Goal: Information Seeking & Learning: Check status

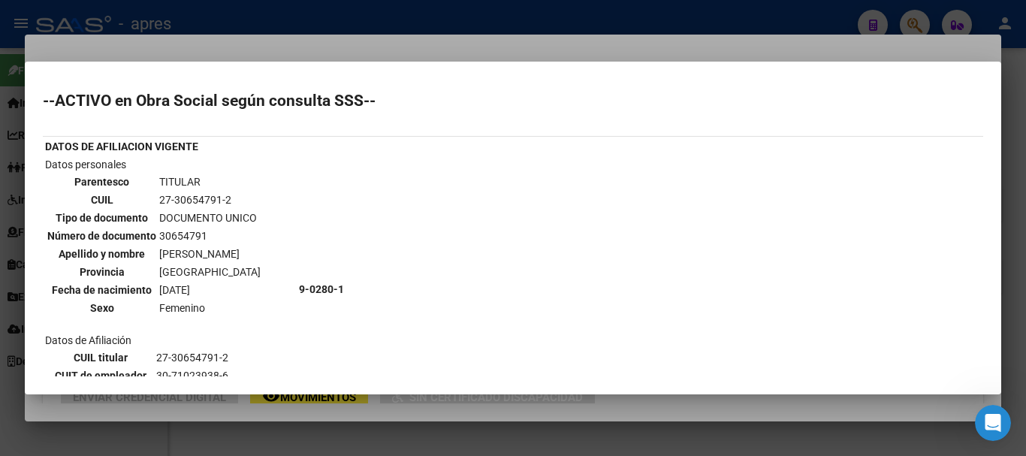
scroll to position [1225, 0]
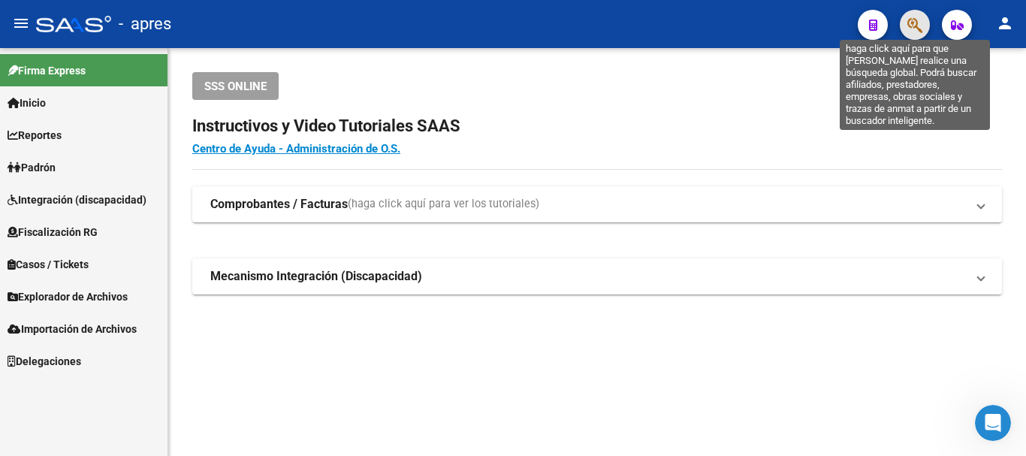
click at [915, 26] on icon "button" at bounding box center [914, 25] width 15 height 17
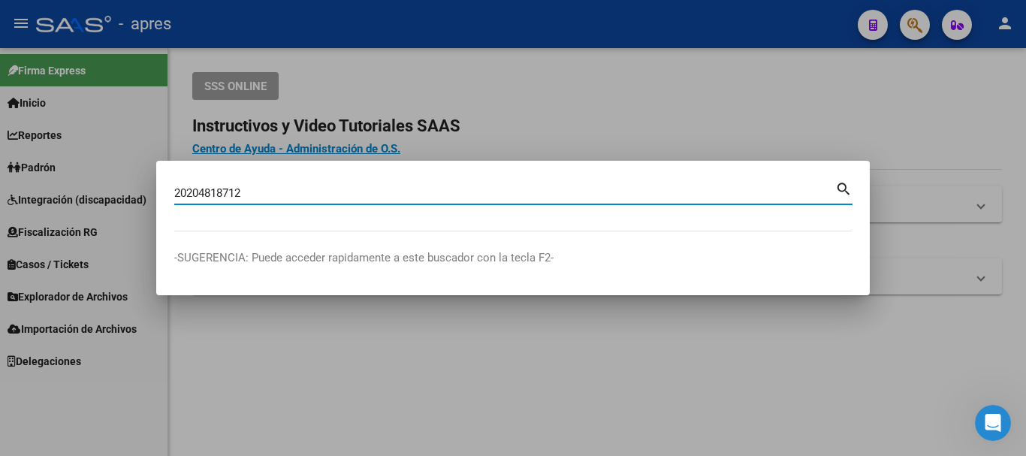
type input "20204818712"
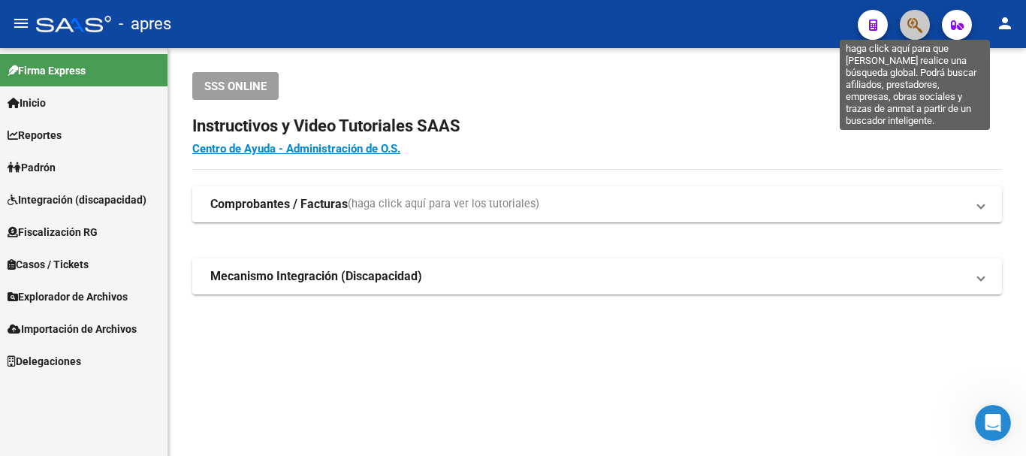
click at [917, 26] on icon "button" at bounding box center [914, 25] width 15 height 17
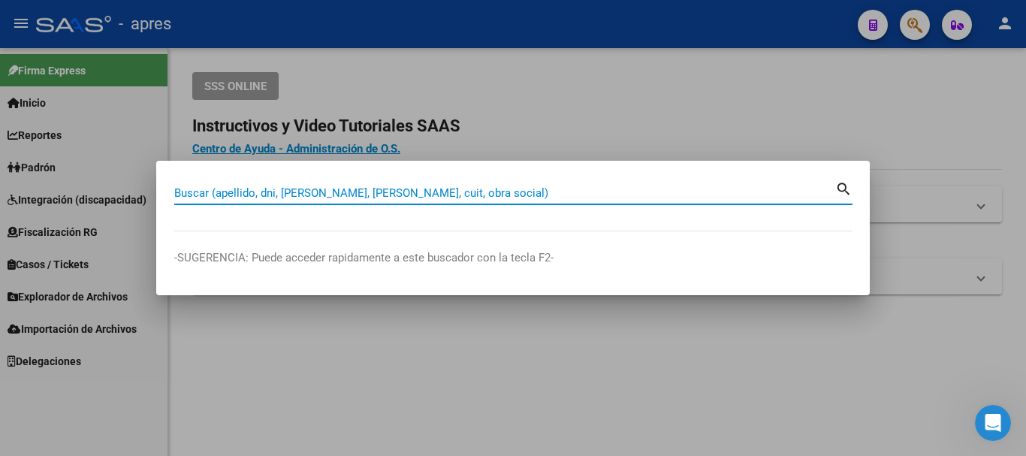
paste input "20313837336"
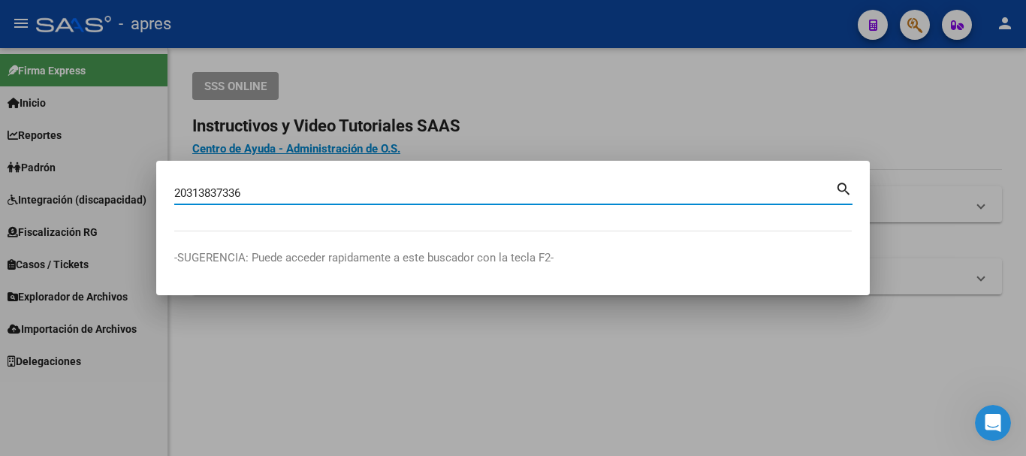
type input "20313837336"
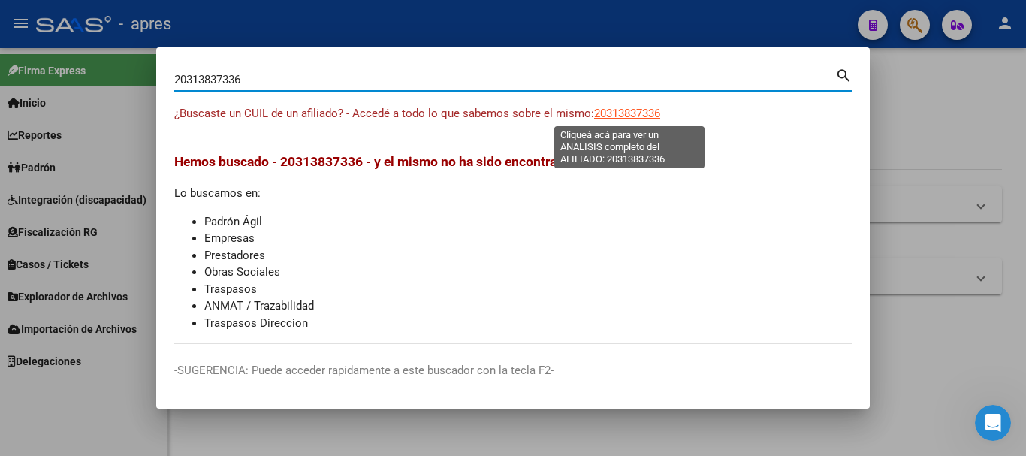
click at [605, 112] on span "20313837336" at bounding box center [627, 114] width 66 height 14
type textarea "20313837336"
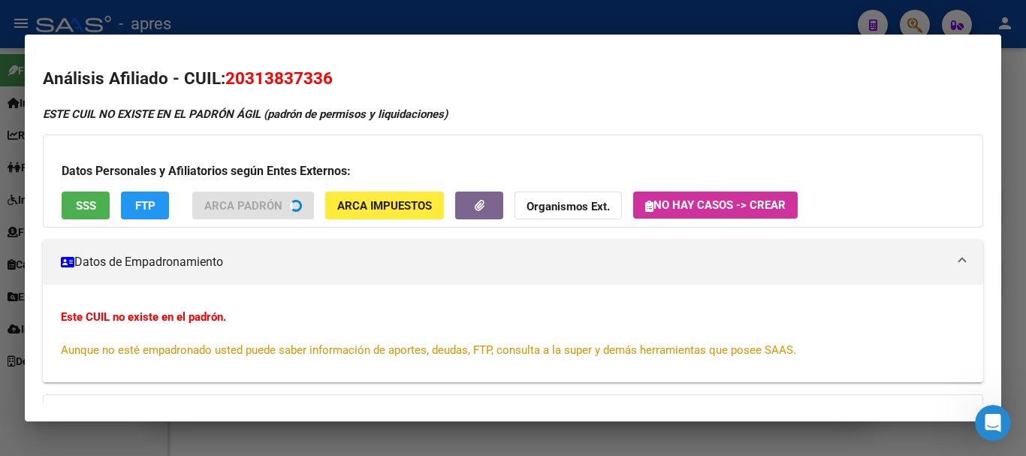
click at [77, 202] on div "Datos Personales y Afiliatorios según Entes Externos: SSS FTP ARCA Padrón ARCA …" at bounding box center [513, 180] width 940 height 93
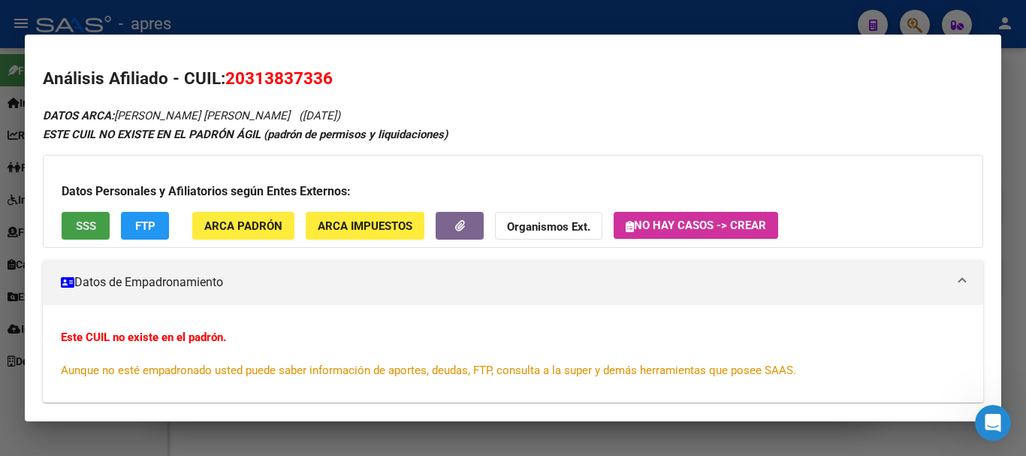
click at [81, 226] on span "SSS" at bounding box center [86, 226] width 20 height 14
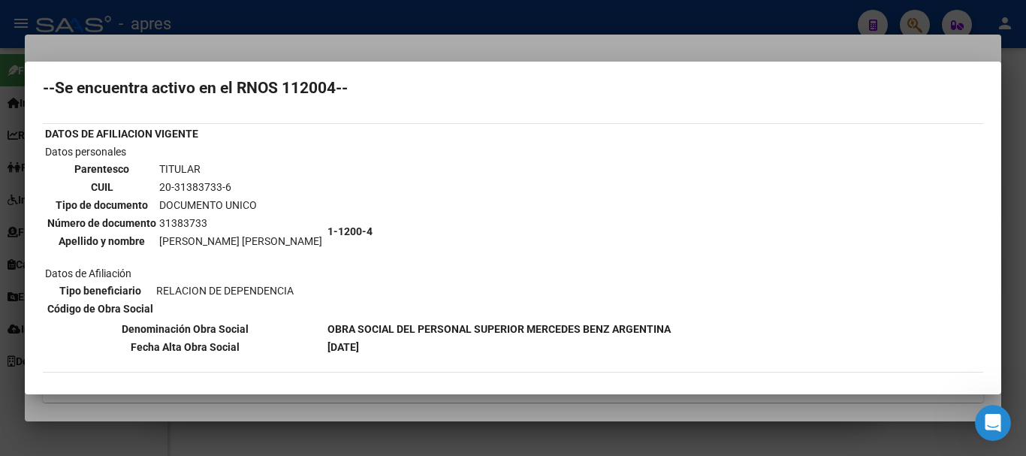
scroll to position [75, 0]
